Goal: Use online tool/utility: Utilize a website feature to perform a specific function

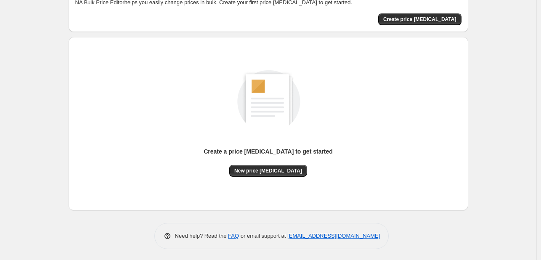
scroll to position [55, 0]
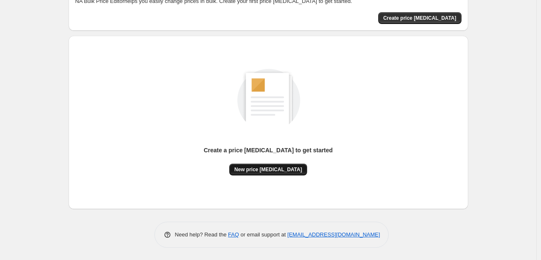
click at [258, 171] on span "New price [MEDICAL_DATA]" at bounding box center [268, 169] width 68 height 7
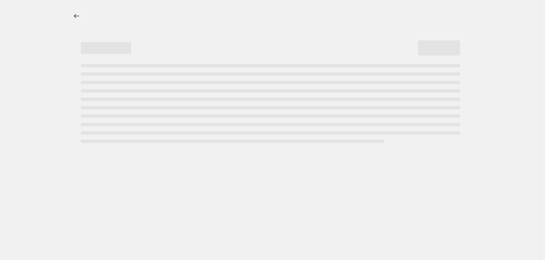
select select "percentage"
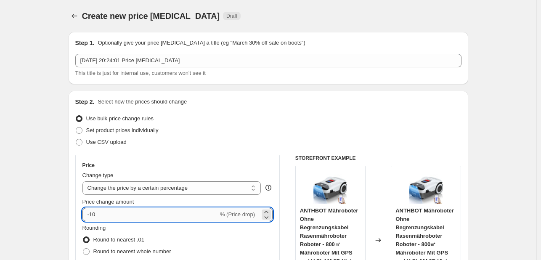
click at [170, 214] on input "-10" at bounding box center [150, 214] width 136 height 13
type input "-1"
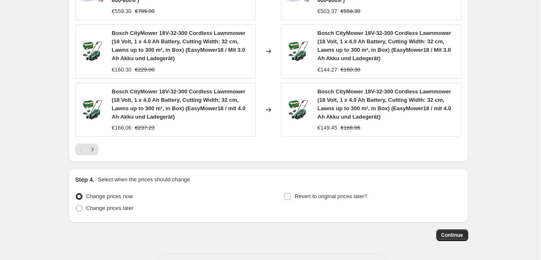
scroll to position [704, 0]
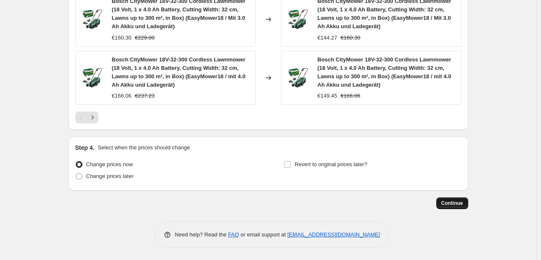
type input "-34"
click at [445, 201] on span "Continue" at bounding box center [453, 203] width 22 height 7
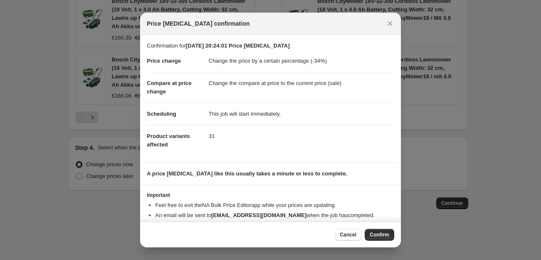
click at [372, 230] on button "Confirm" at bounding box center [379, 235] width 29 height 12
